Goal: Find specific fact: Find specific fact

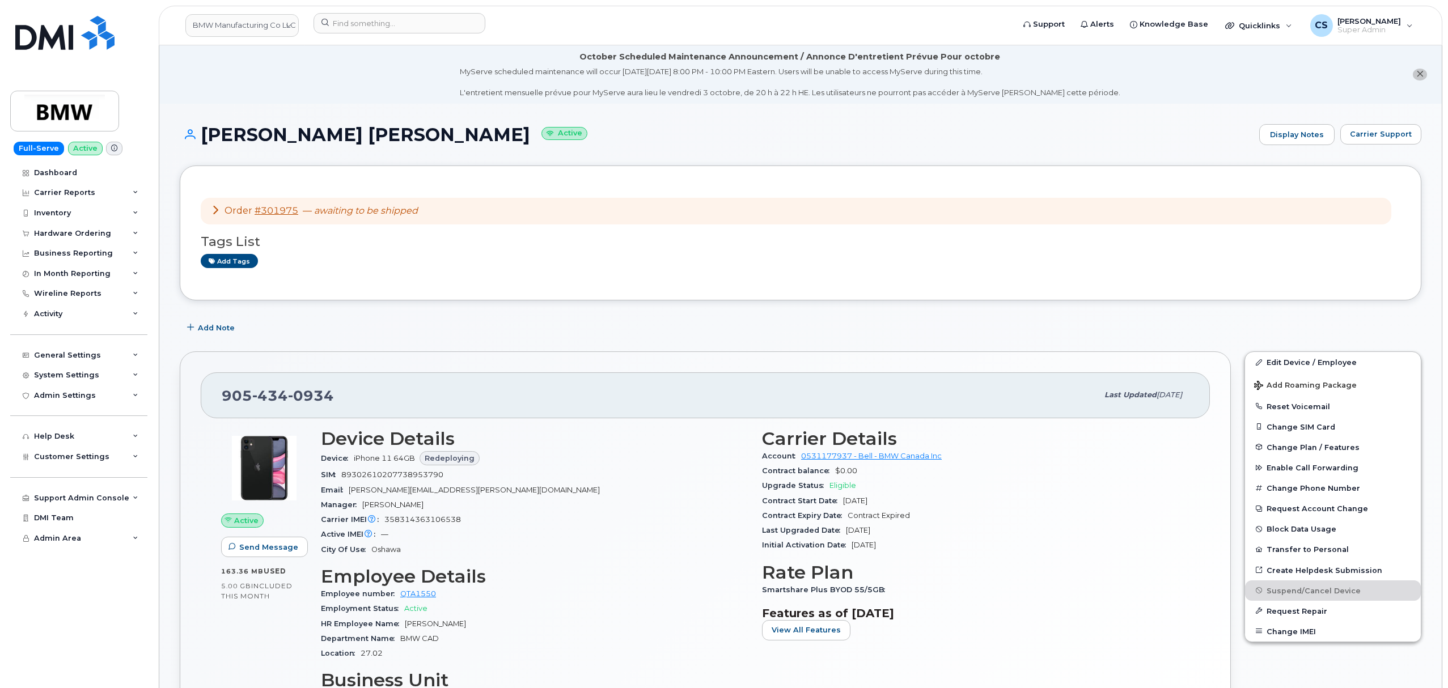
scroll to position [151, 0]
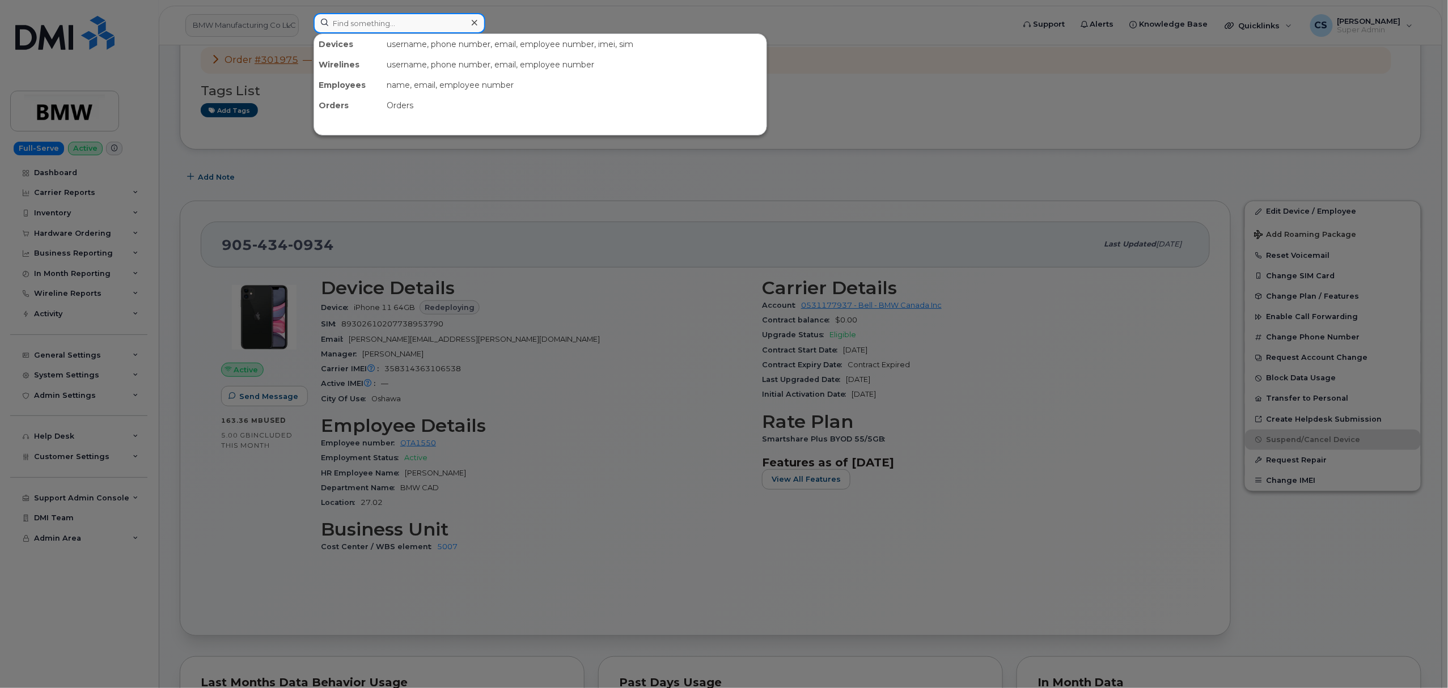
click at [374, 25] on input at bounding box center [399, 23] width 172 height 20
paste input "301997"
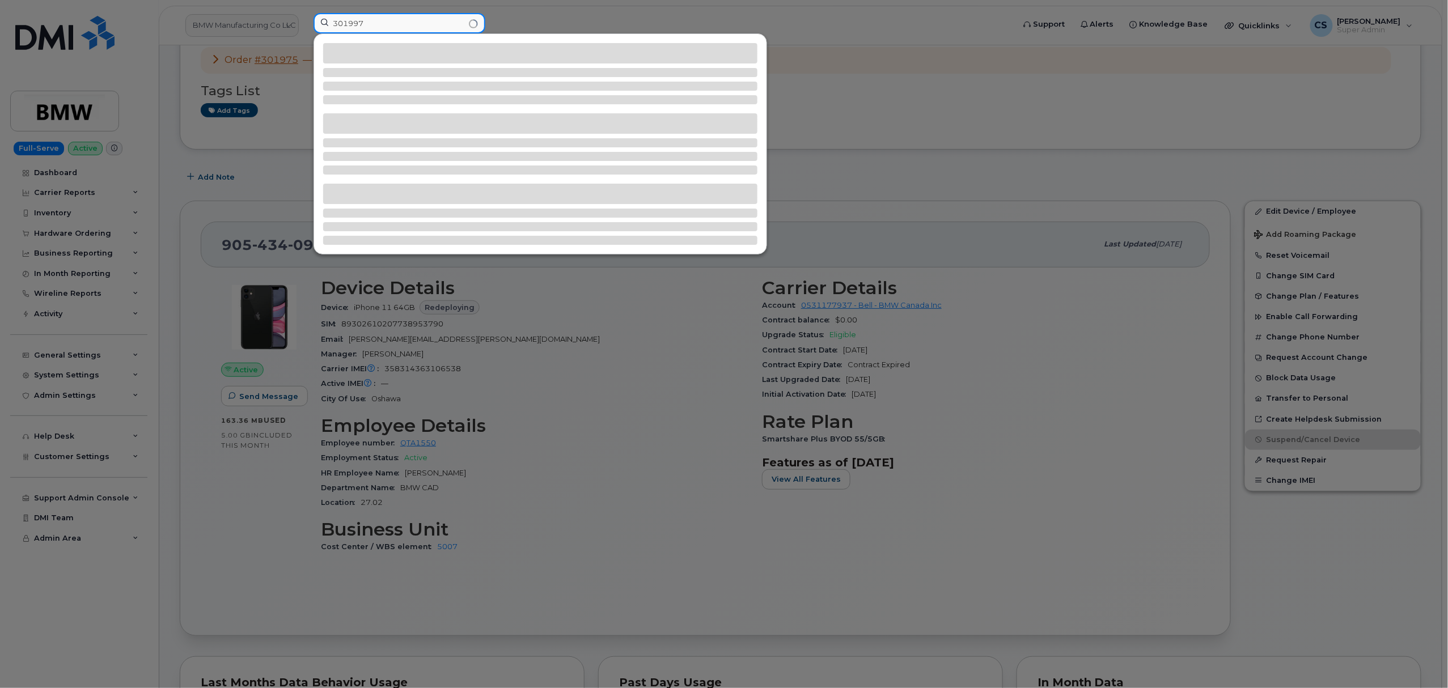
type input "301997"
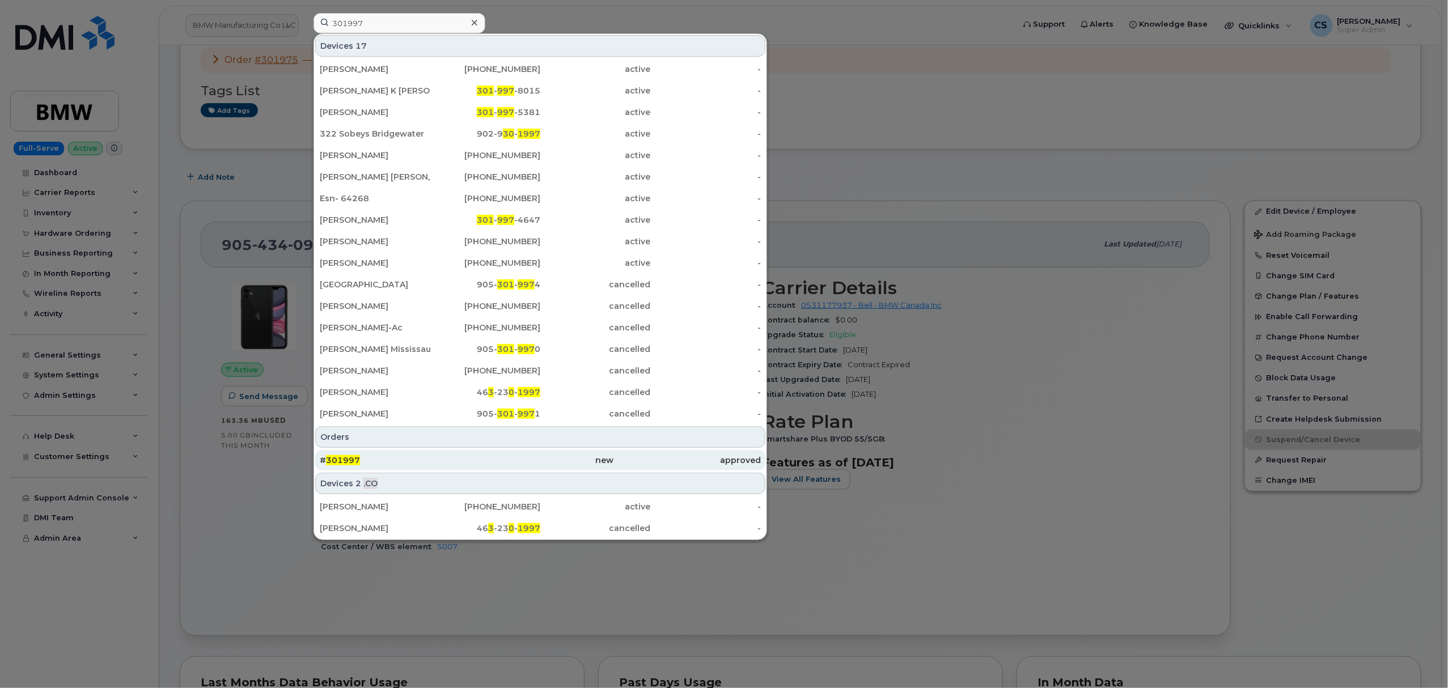
click at [347, 460] on span "301997" at bounding box center [343, 460] width 34 height 10
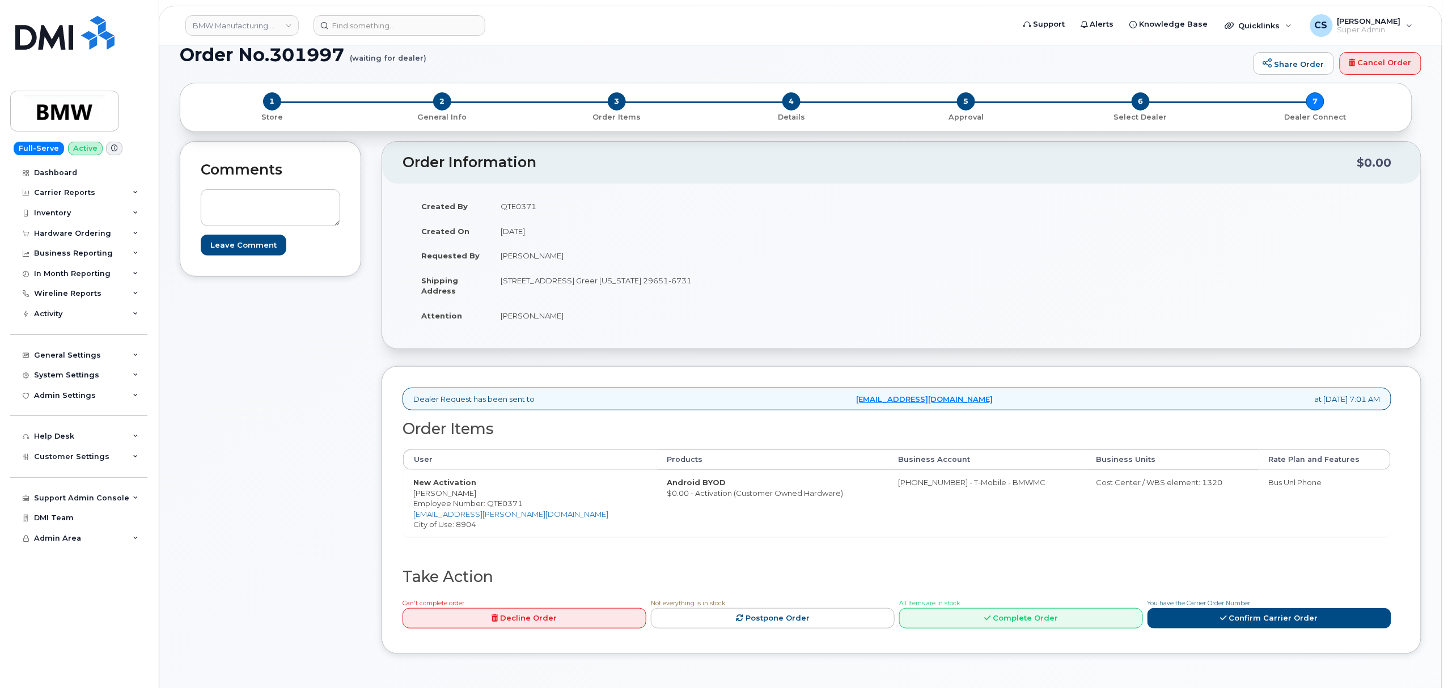
scroll to position [227, 0]
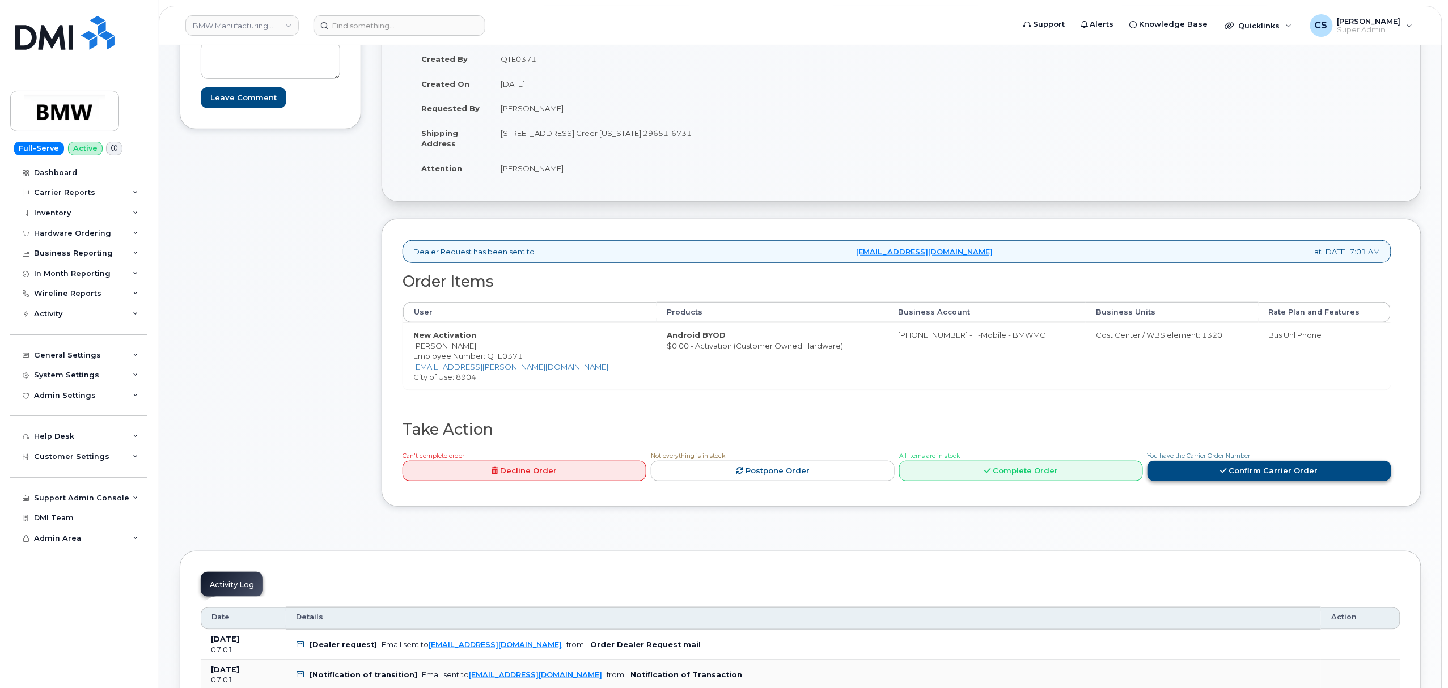
click at [1227, 473] on icon at bounding box center [1223, 470] width 6 height 7
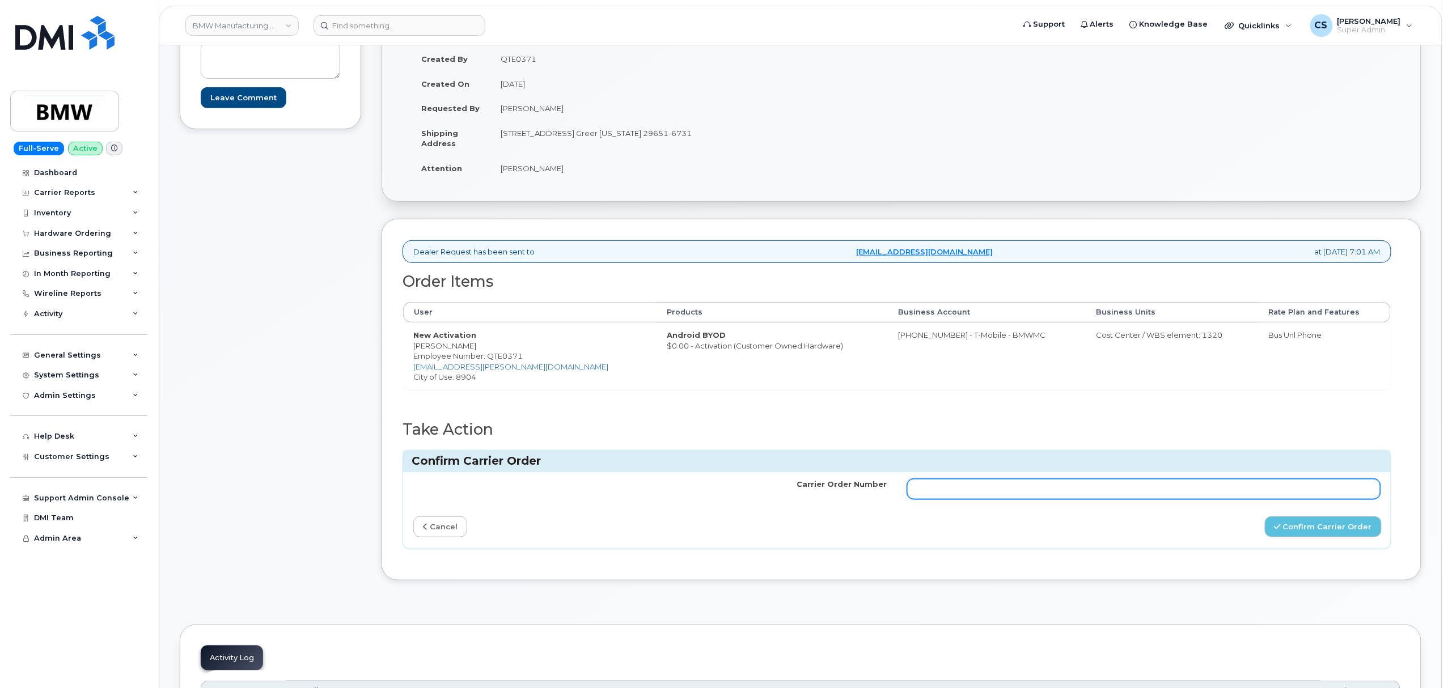
paste input "772002049"
type input "772002049"
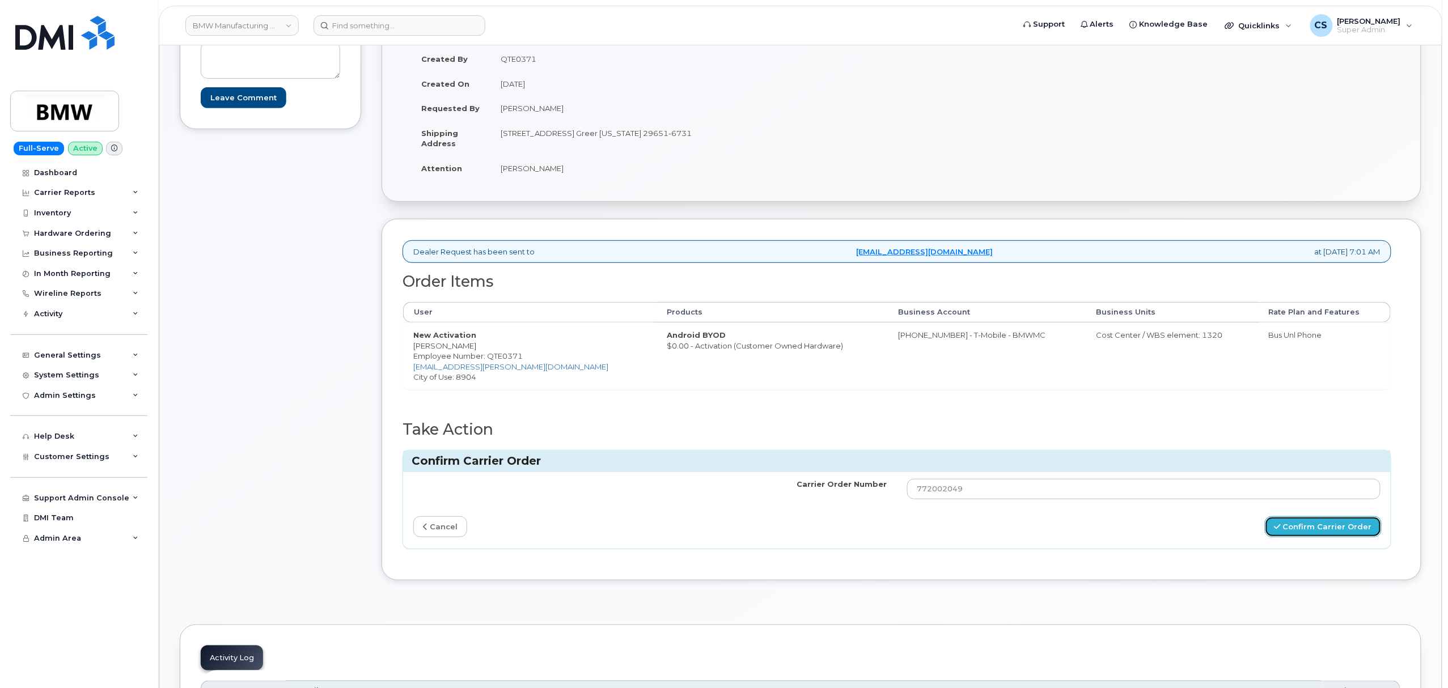
click at [1316, 532] on button "Confirm Carrier Order" at bounding box center [1322, 526] width 117 height 21
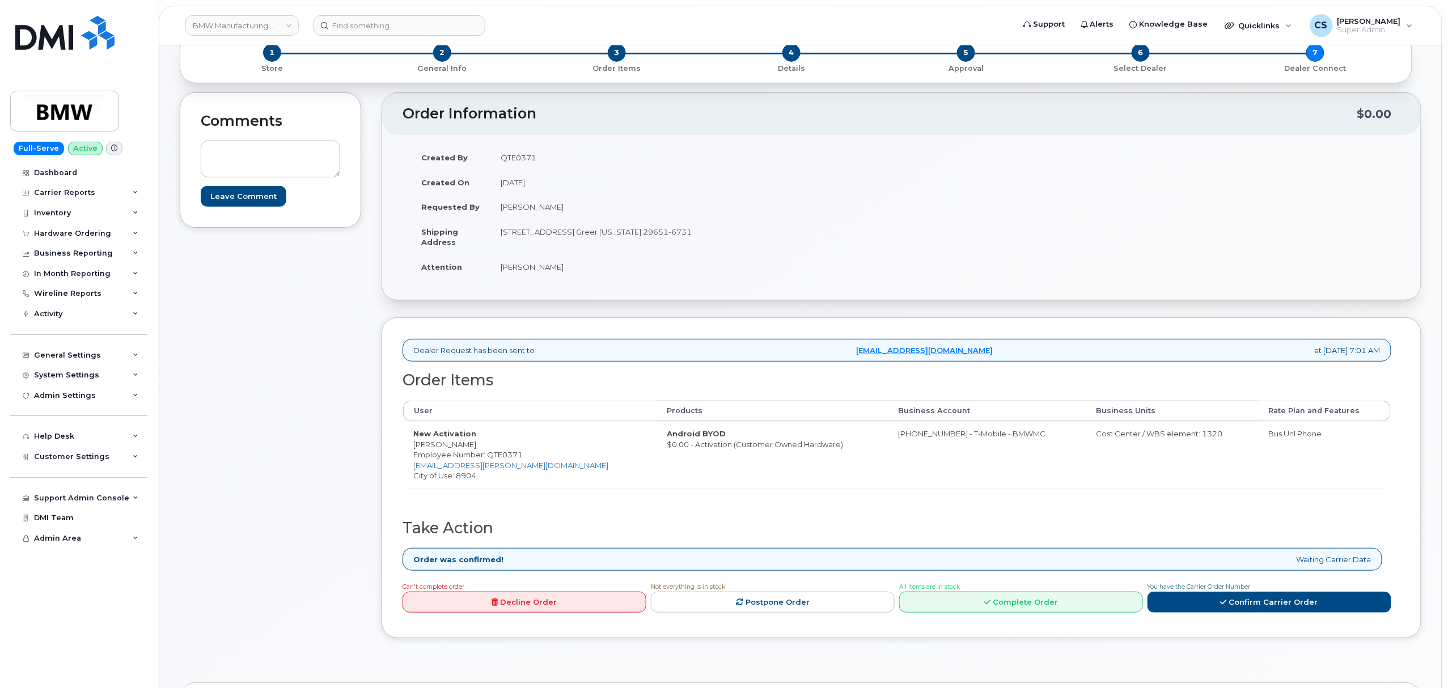
scroll to position [151, 0]
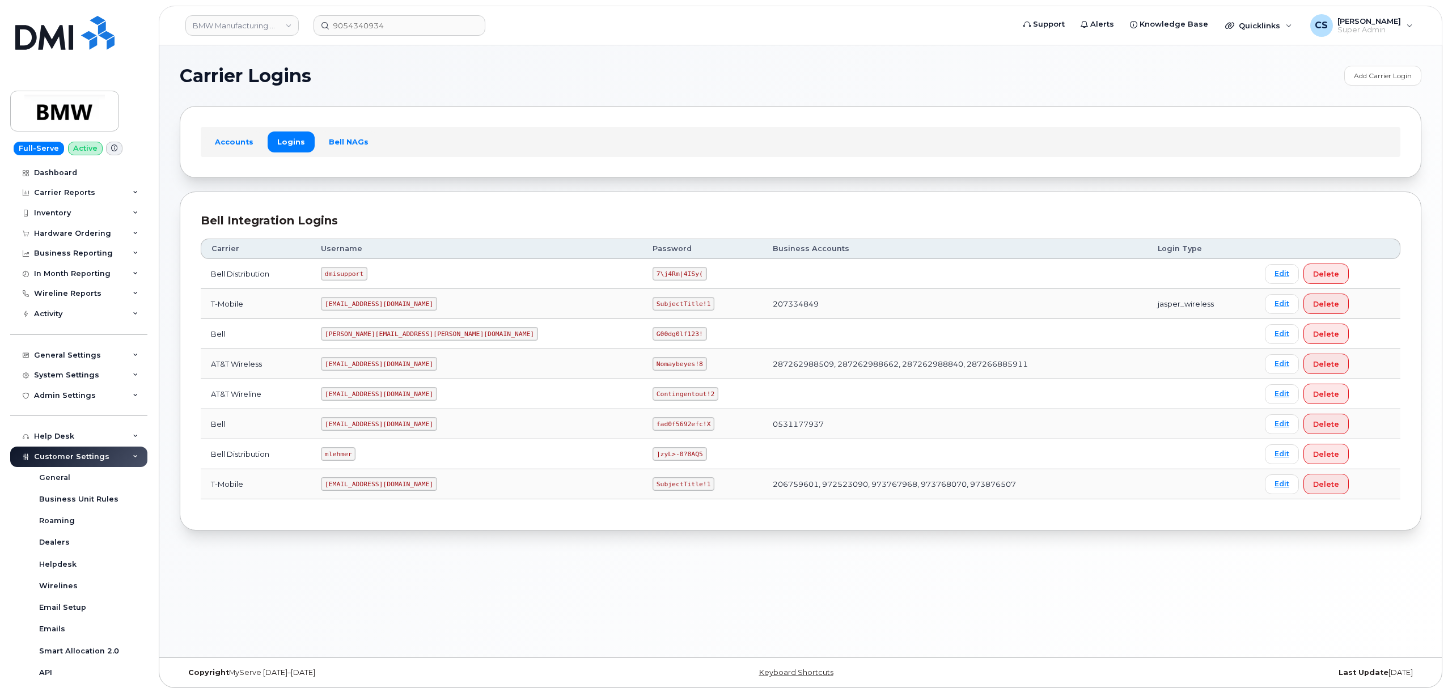
scroll to position [6, 0]
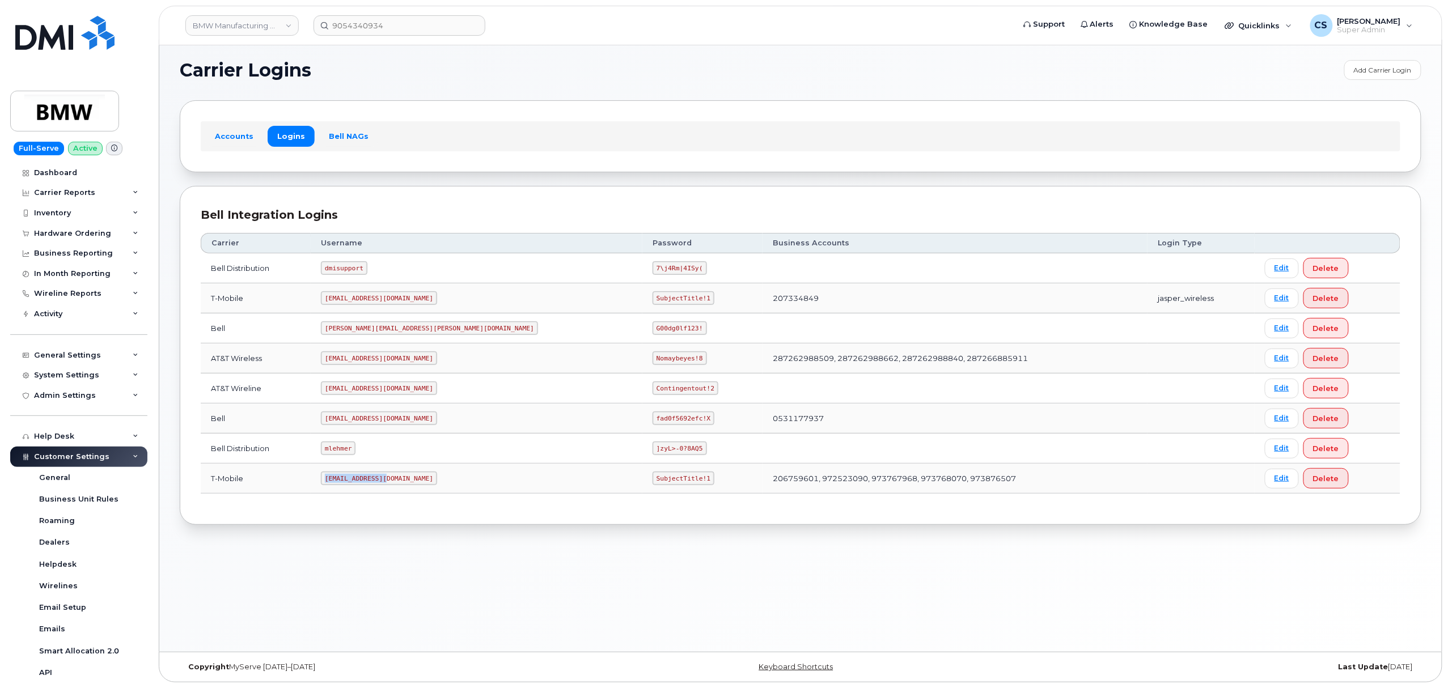
drag, startPoint x: 404, startPoint y: 482, endPoint x: 347, endPoint y: 479, distance: 56.7
click at [347, 479] on code "MS-BMW@dminc.com" at bounding box center [379, 479] width 116 height 14
copy code "MS-BMW@dminc.com"
drag, startPoint x: 570, startPoint y: 479, endPoint x: 517, endPoint y: 481, distance: 52.2
click at [652, 481] on code "SubjectTitle!1" at bounding box center [683, 479] width 62 height 14
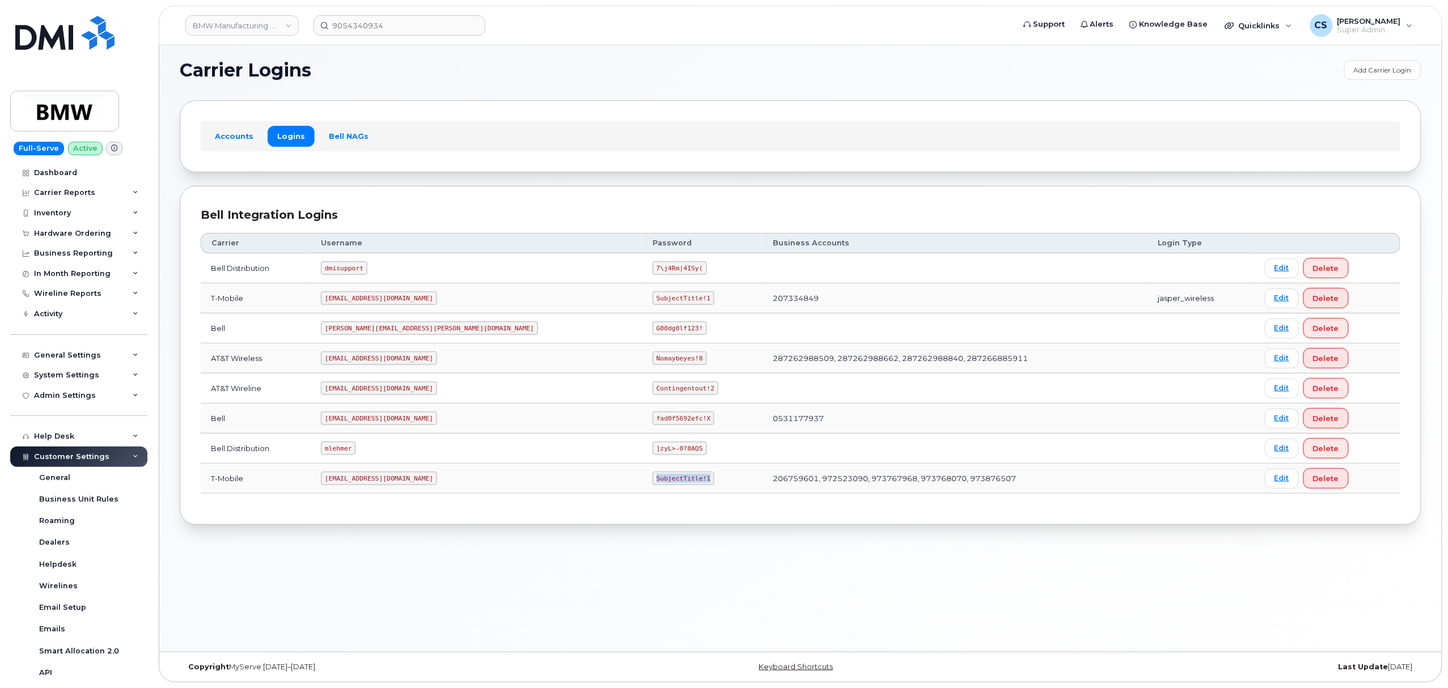
copy code "SubjectTitle!1"
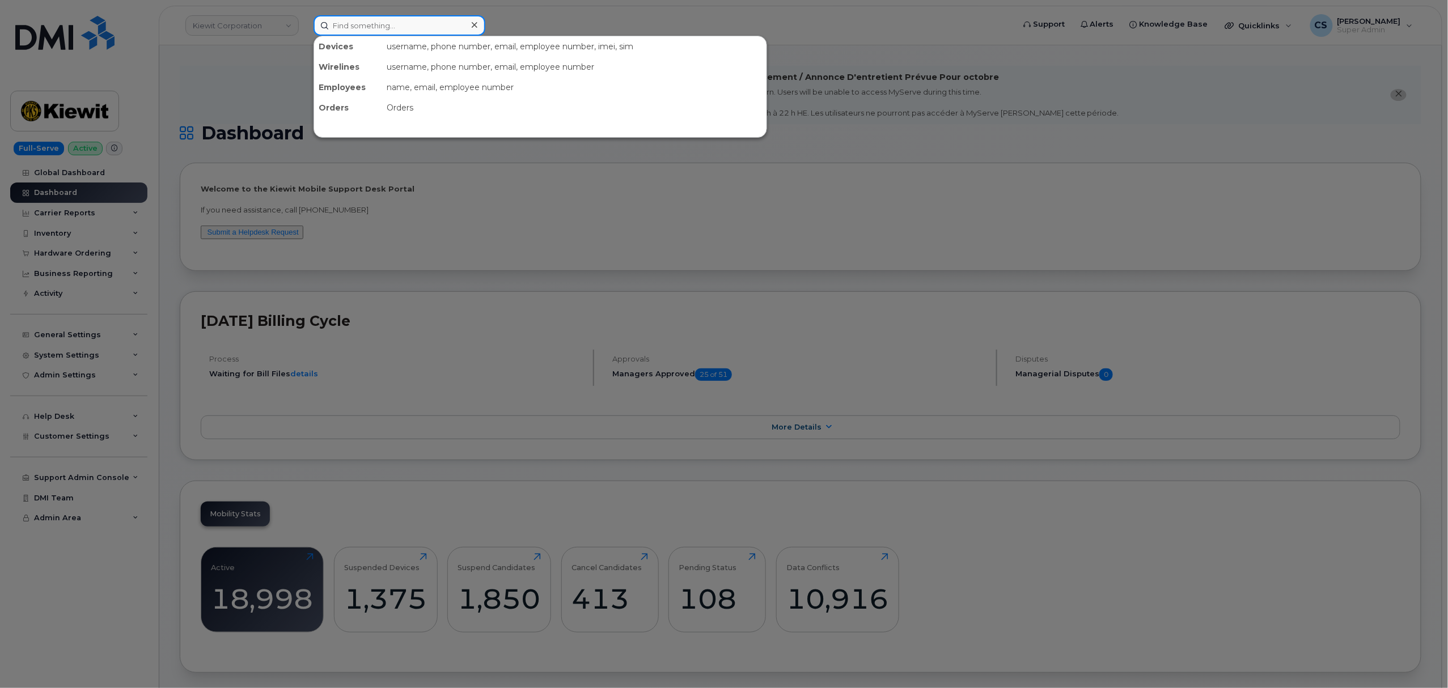
click at [396, 20] on input at bounding box center [399, 25] width 172 height 20
paste input "5622545317"
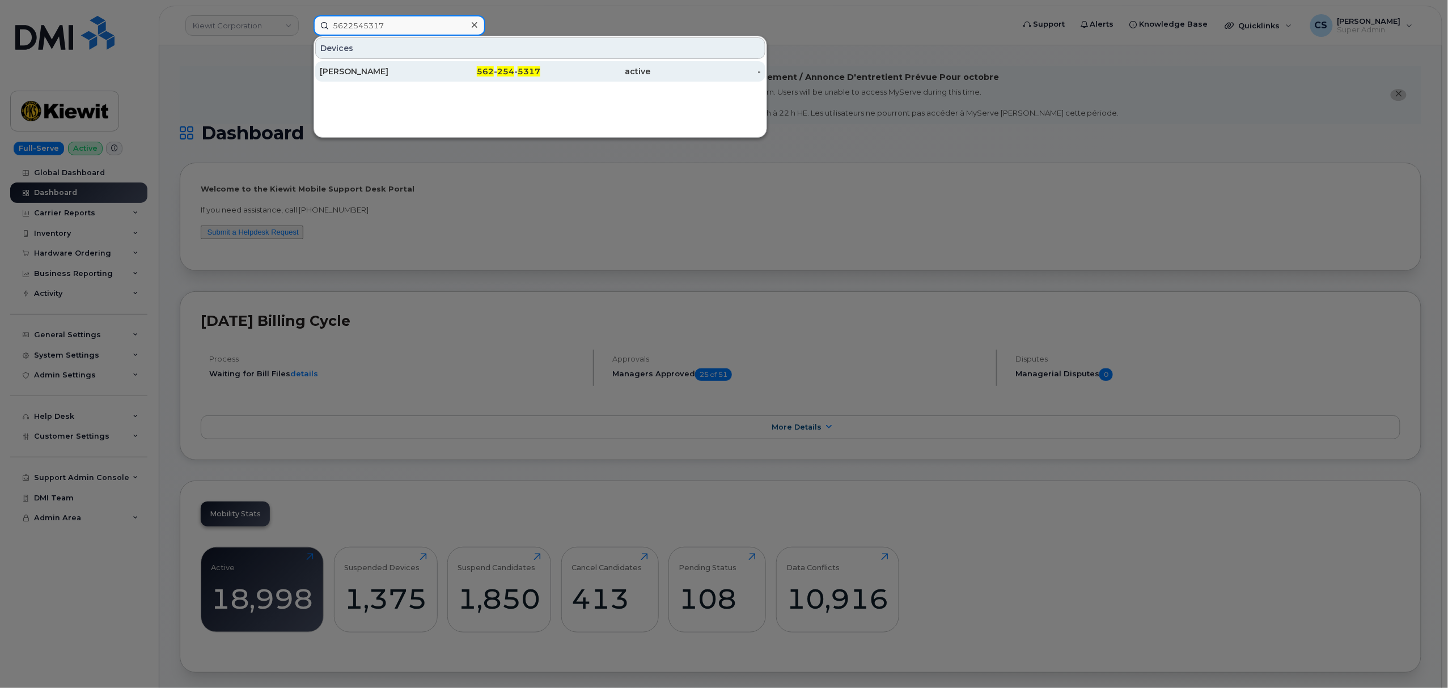
type input "5622545317"
click at [484, 69] on span "562" at bounding box center [485, 71] width 17 height 10
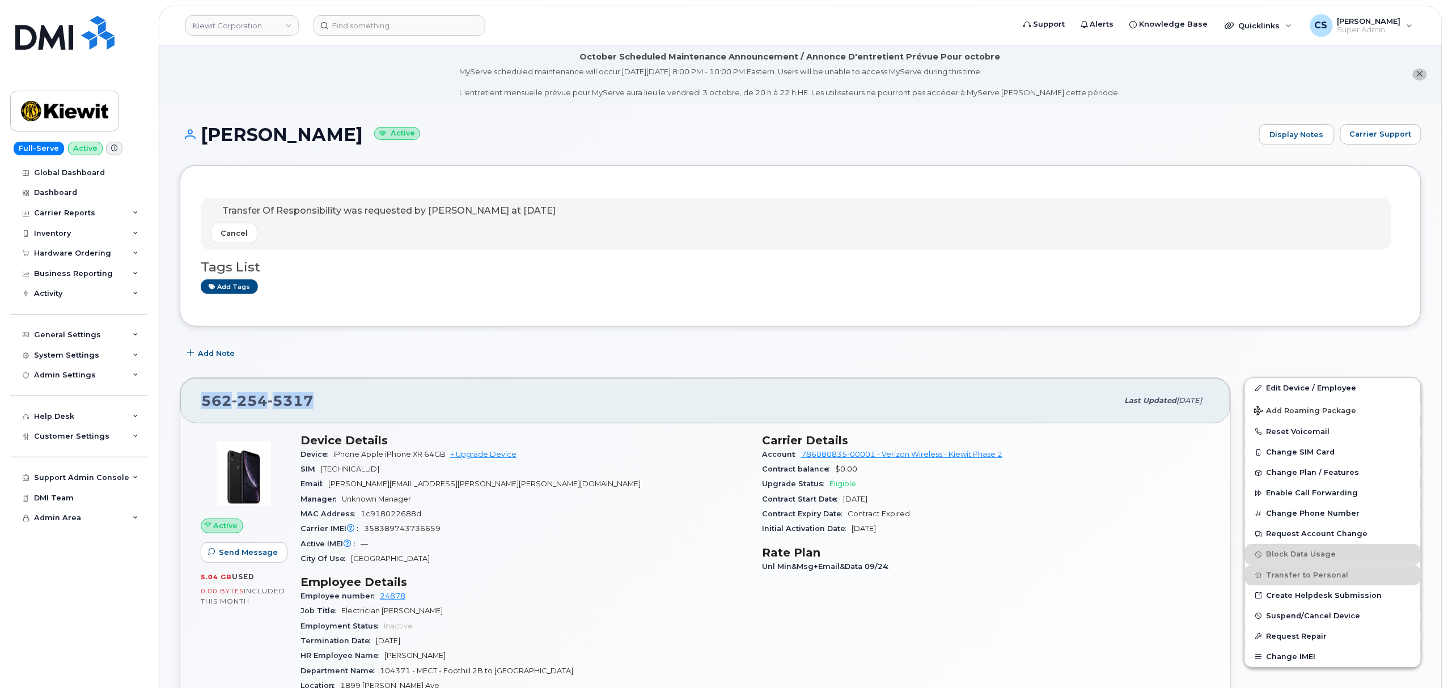
drag, startPoint x: 317, startPoint y: 404, endPoint x: 203, endPoint y: 411, distance: 114.7
click at [203, 411] on div "[PHONE_NUMBER]" at bounding box center [659, 401] width 916 height 24
copy span "[PHONE_NUMBER]"
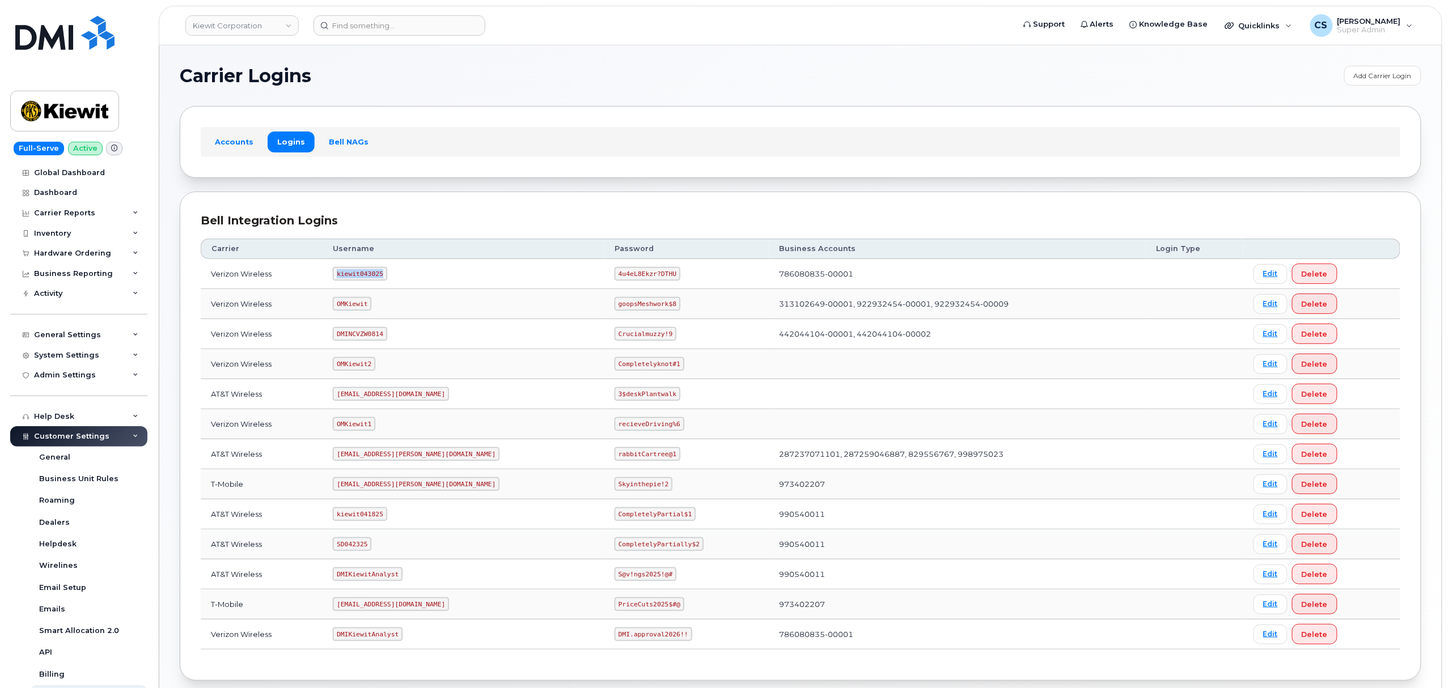
drag, startPoint x: 391, startPoint y: 277, endPoint x: 347, endPoint y: 277, distance: 44.2
click at [347, 277] on code "kiewit043025" at bounding box center [360, 274] width 54 height 14
copy code "kiewit043025"
drag, startPoint x: 619, startPoint y: 275, endPoint x: 566, endPoint y: 274, distance: 53.9
click at [614, 274] on code "4u4eL8Ekzr?DTHU" at bounding box center [647, 274] width 66 height 14
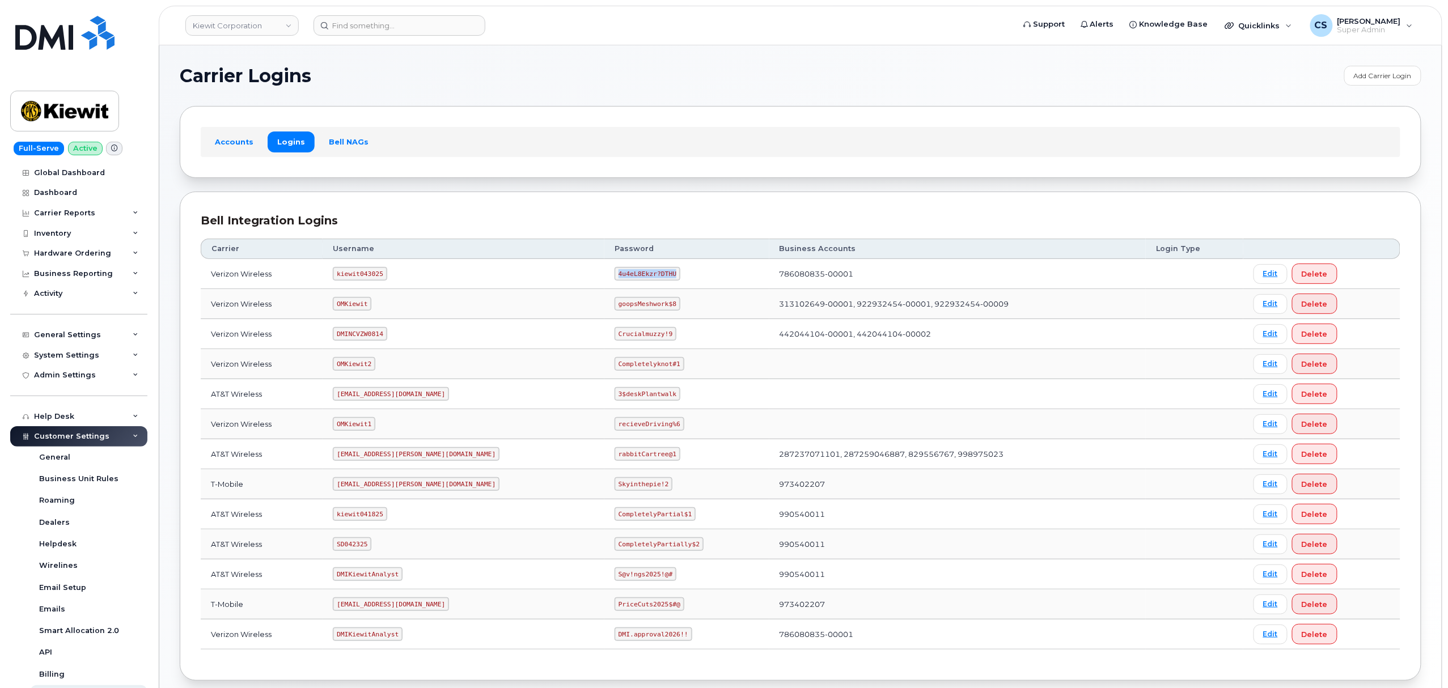
copy code "4u4eL8Ekzr?DTHU"
